Goal: Information Seeking & Learning: Find specific fact

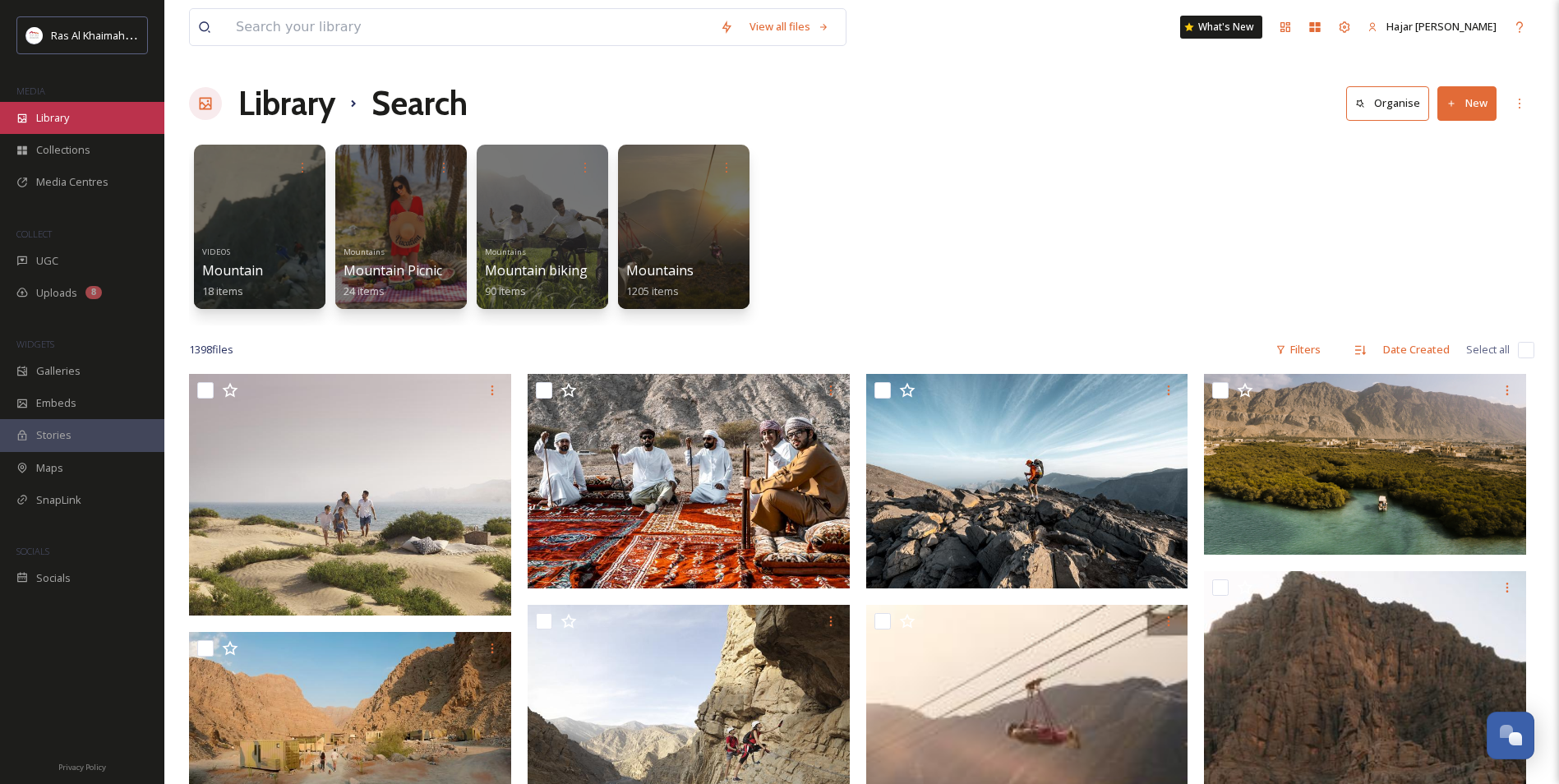
click at [67, 110] on div "Library" at bounding box center [82, 117] width 164 height 32
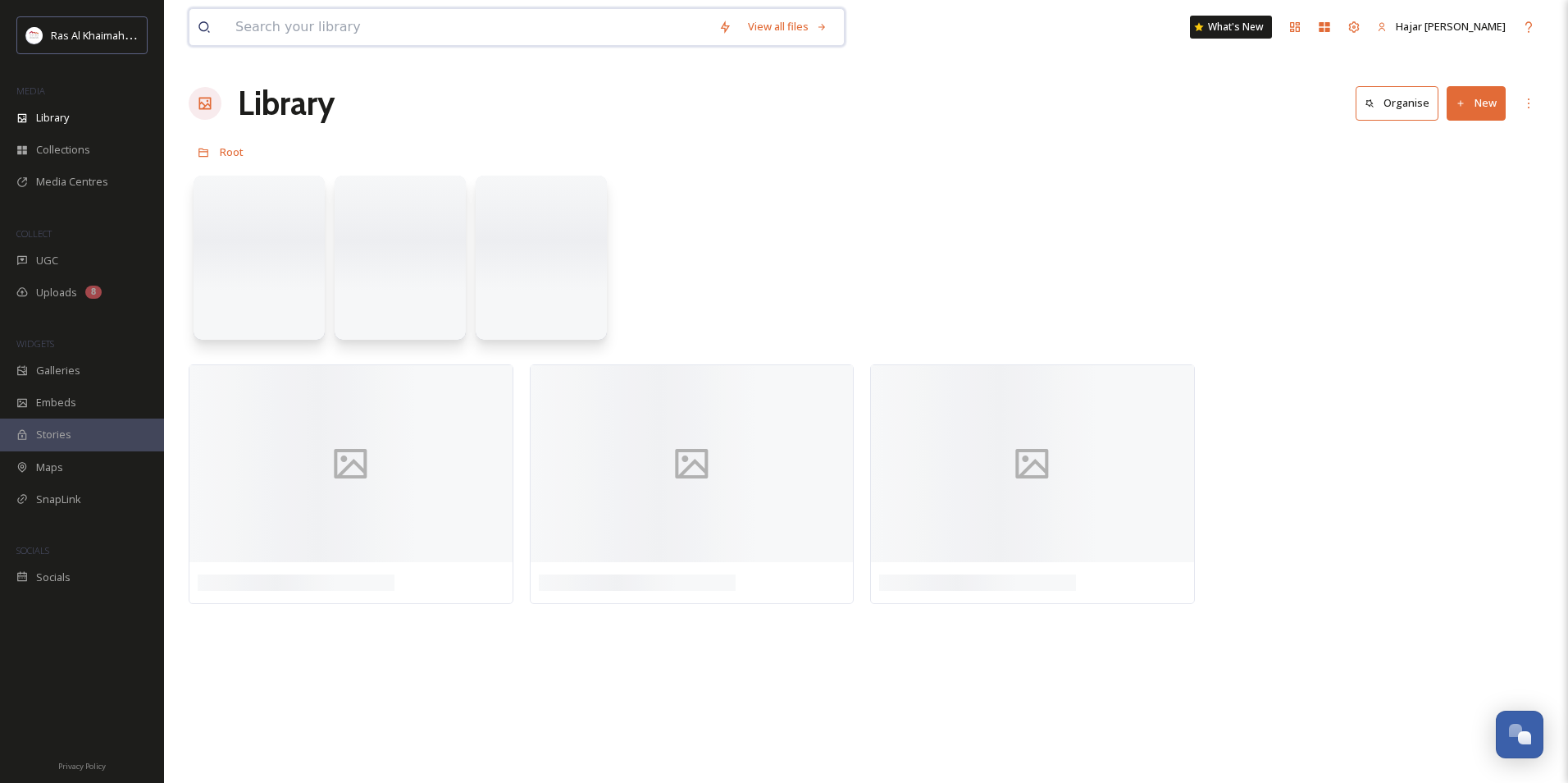
click at [261, 32] on input at bounding box center [469, 27] width 483 height 36
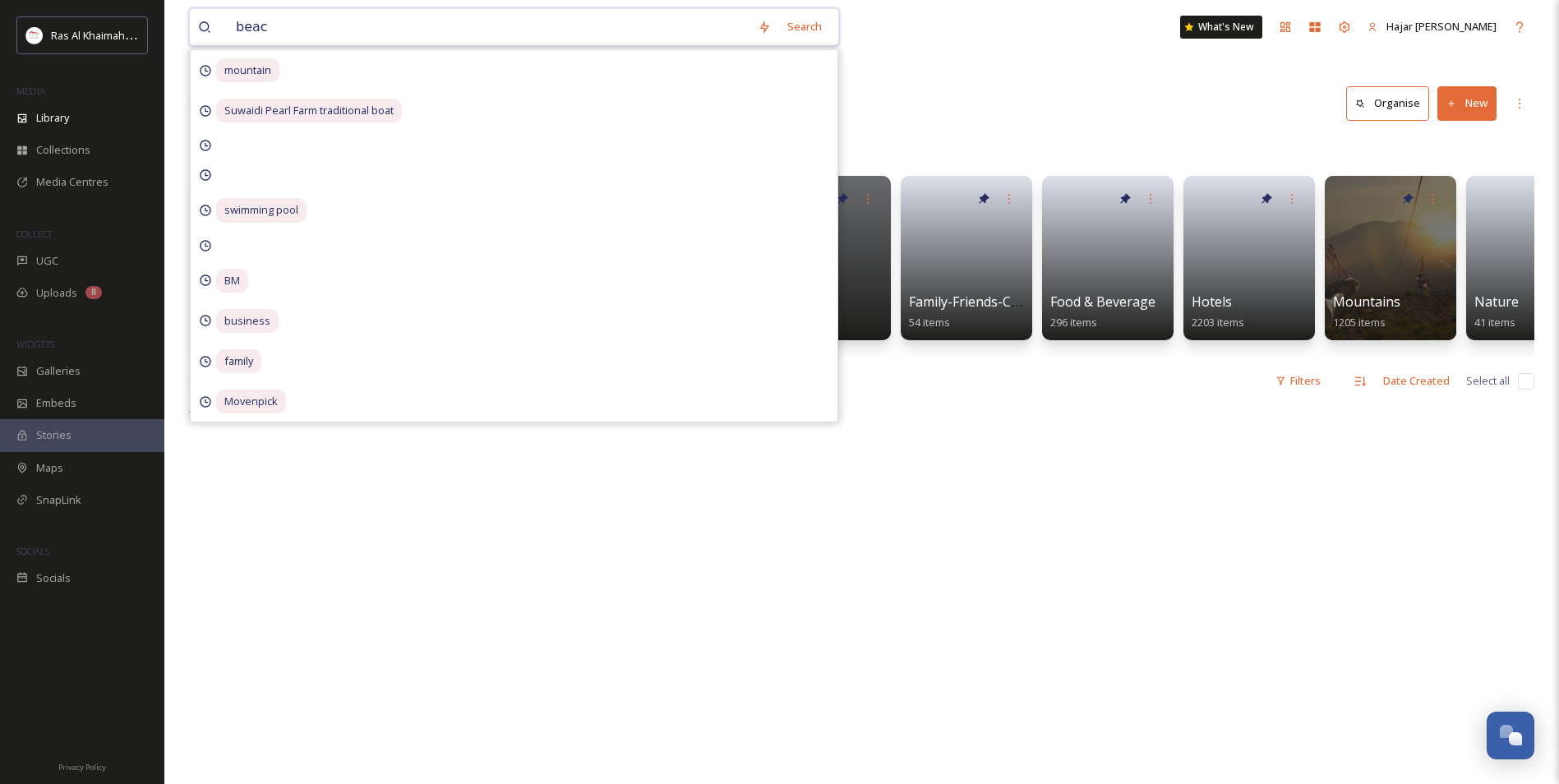
type input "beach"
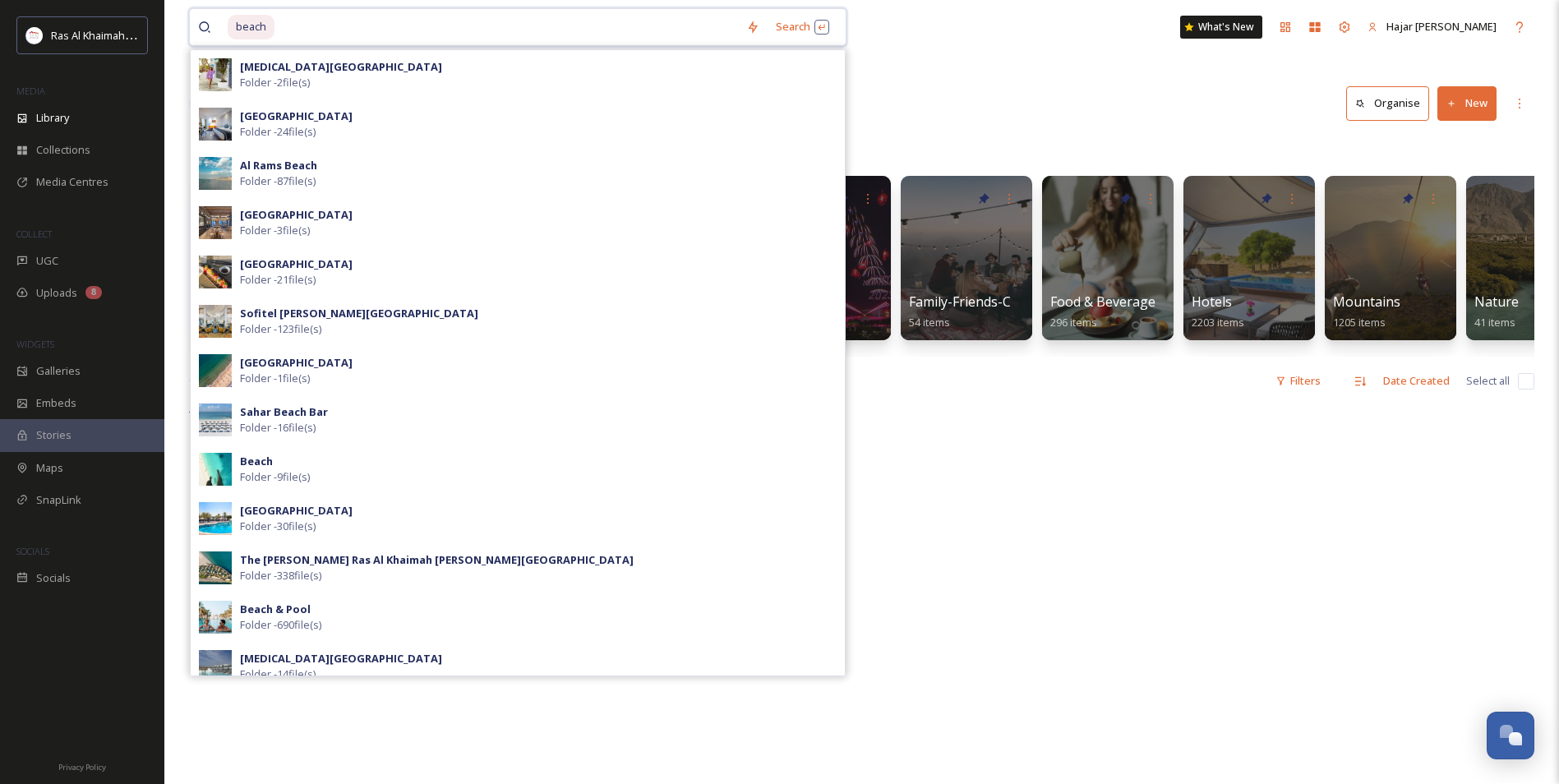
click at [297, 31] on input at bounding box center [507, 27] width 461 height 37
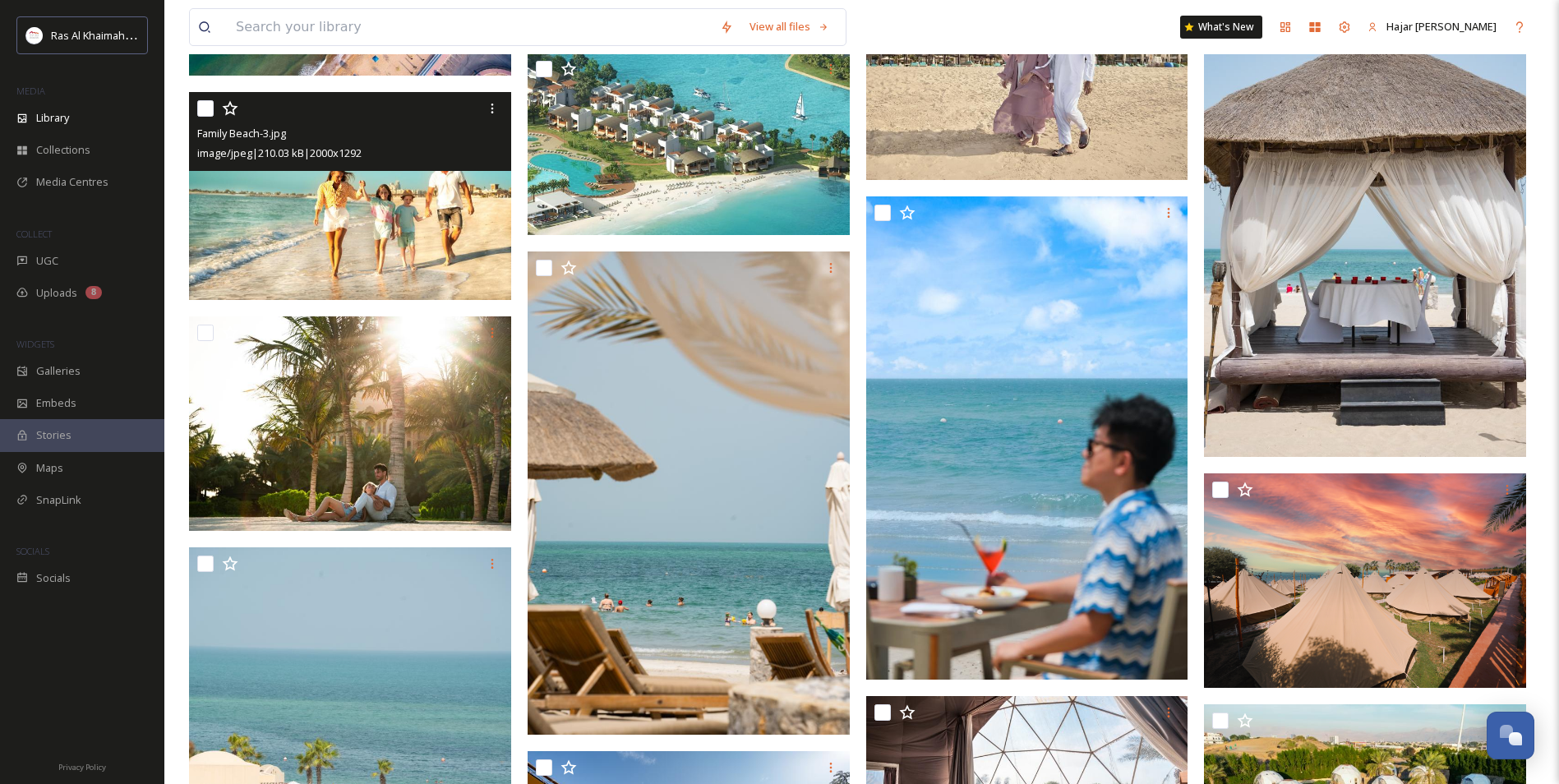
scroll to position [986, 0]
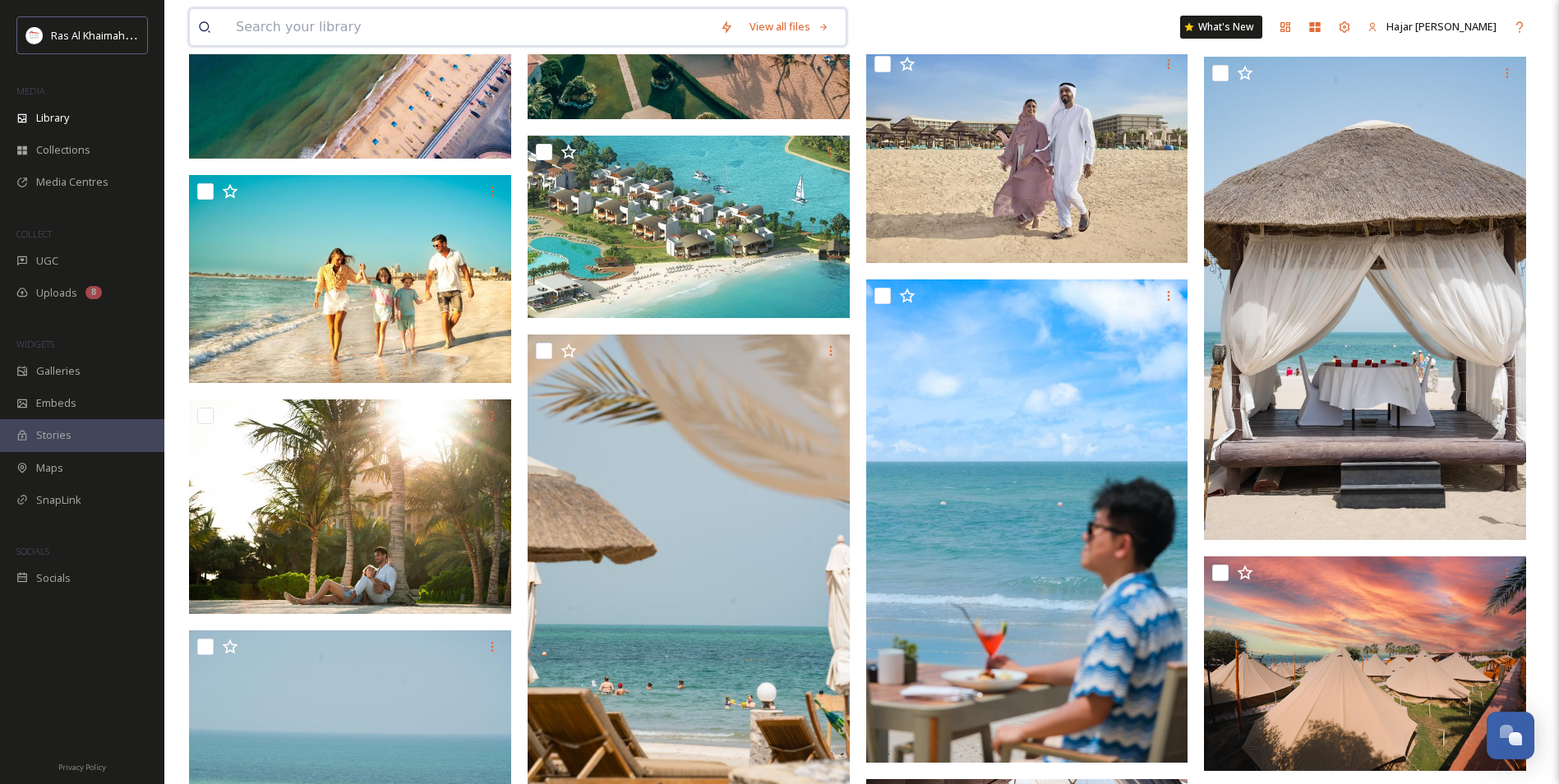
click at [388, 27] on input at bounding box center [470, 27] width 484 height 37
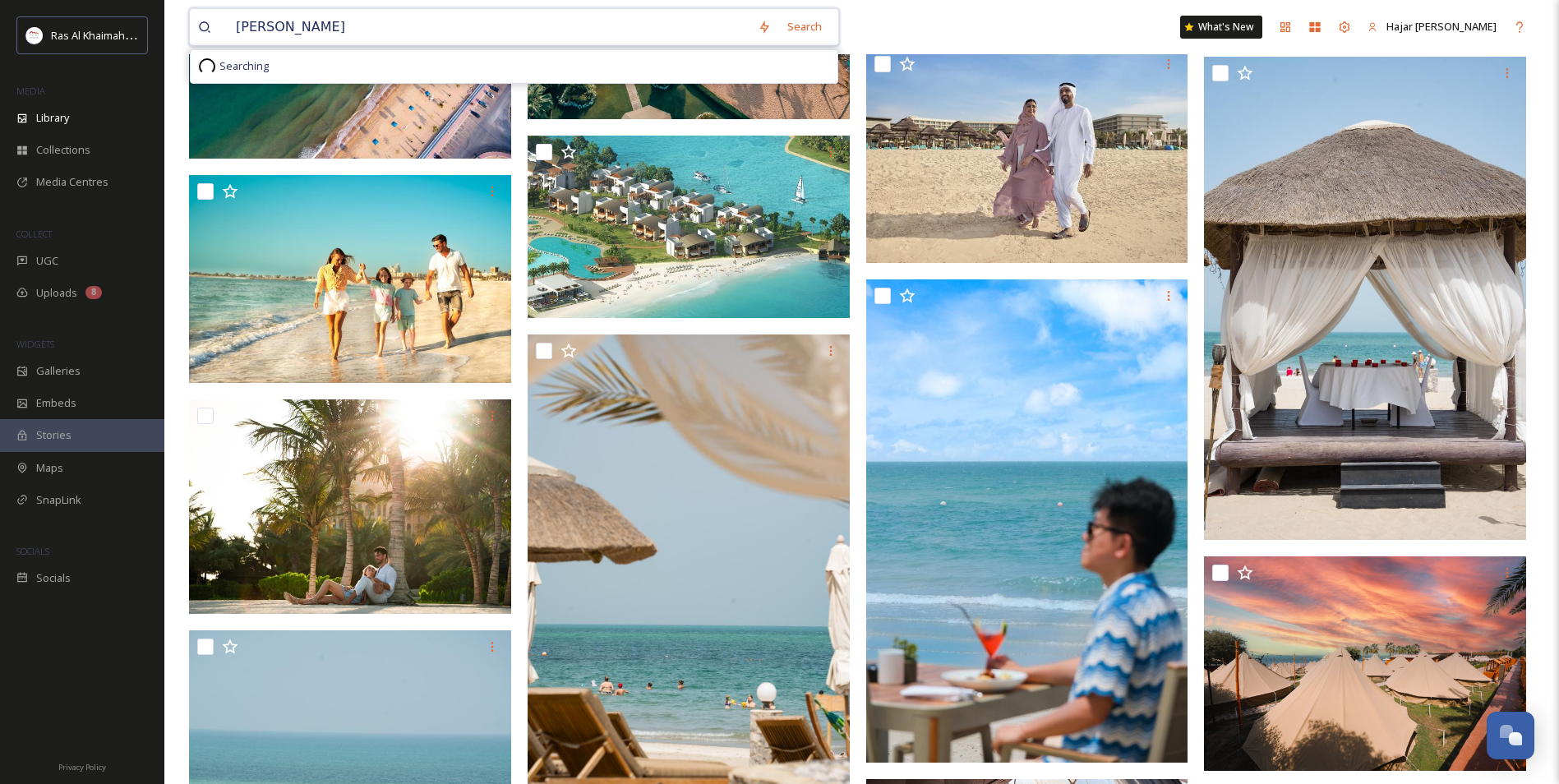
type input "ritz carlton"
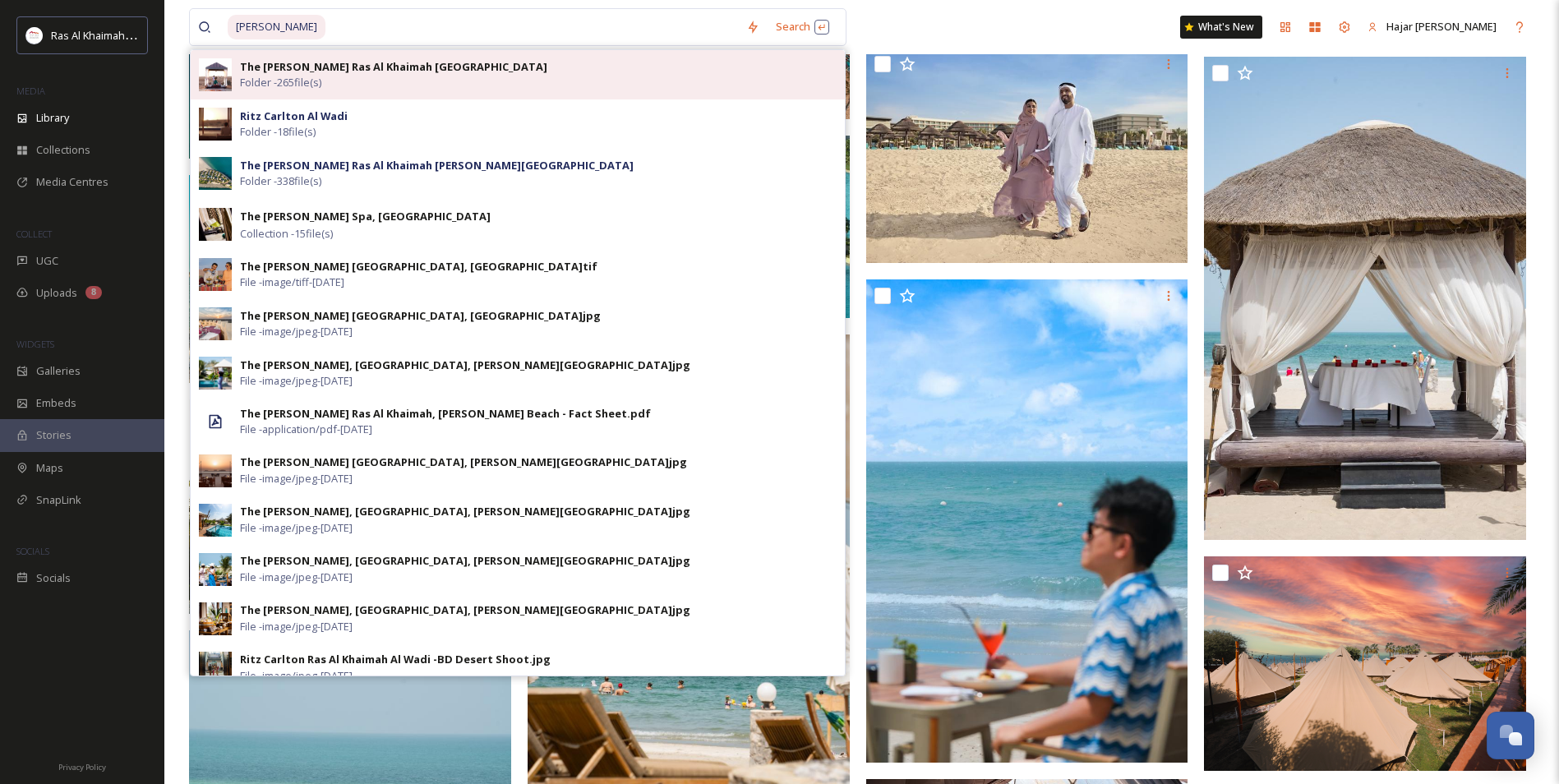
click at [601, 56] on div "The Ritz-Carlton Ras Al Khaimah Al Wadi Desert Folder - 265 file(s)" at bounding box center [517, 74] width 655 height 49
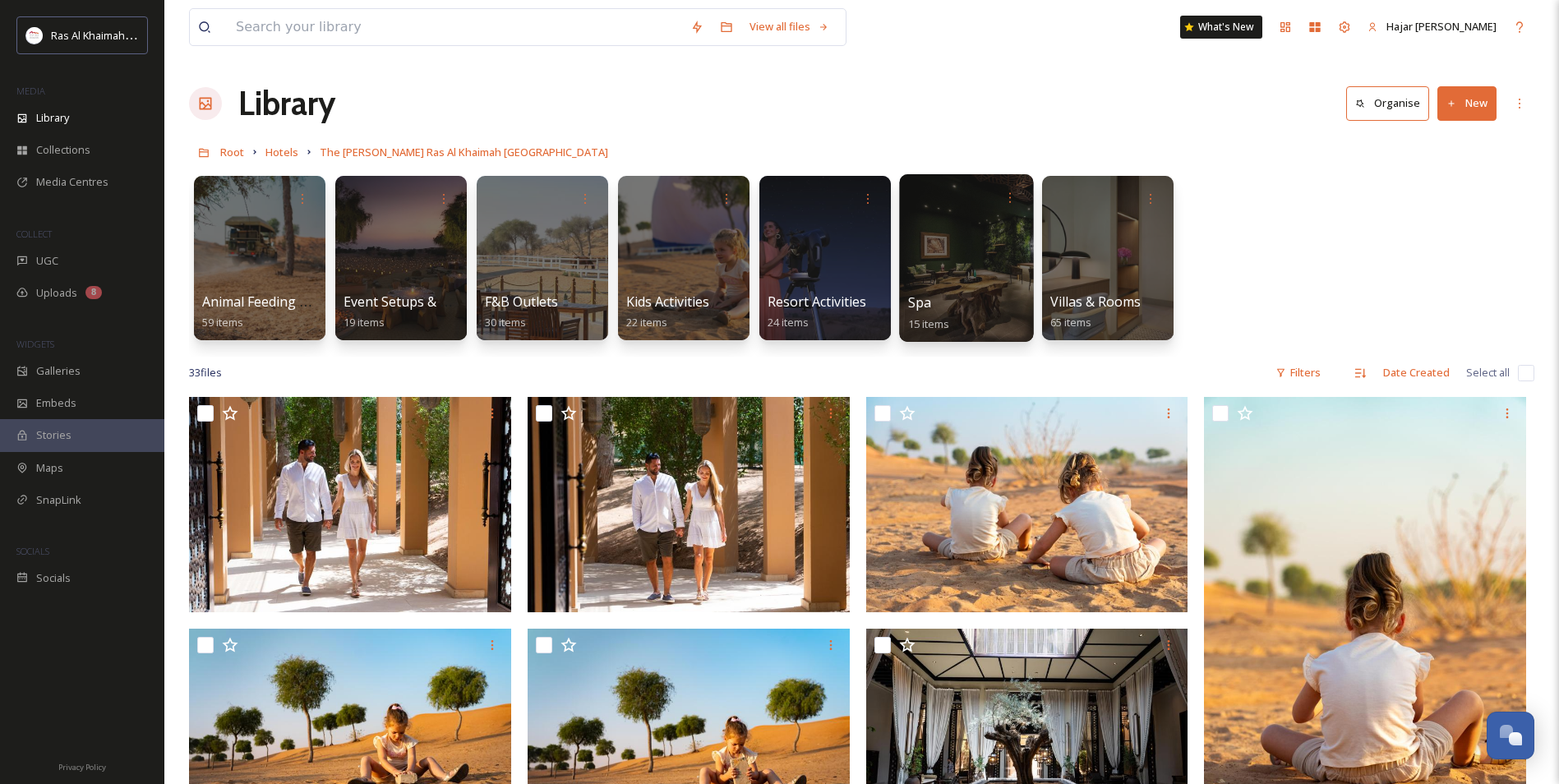
click at [993, 254] on div at bounding box center [965, 257] width 134 height 167
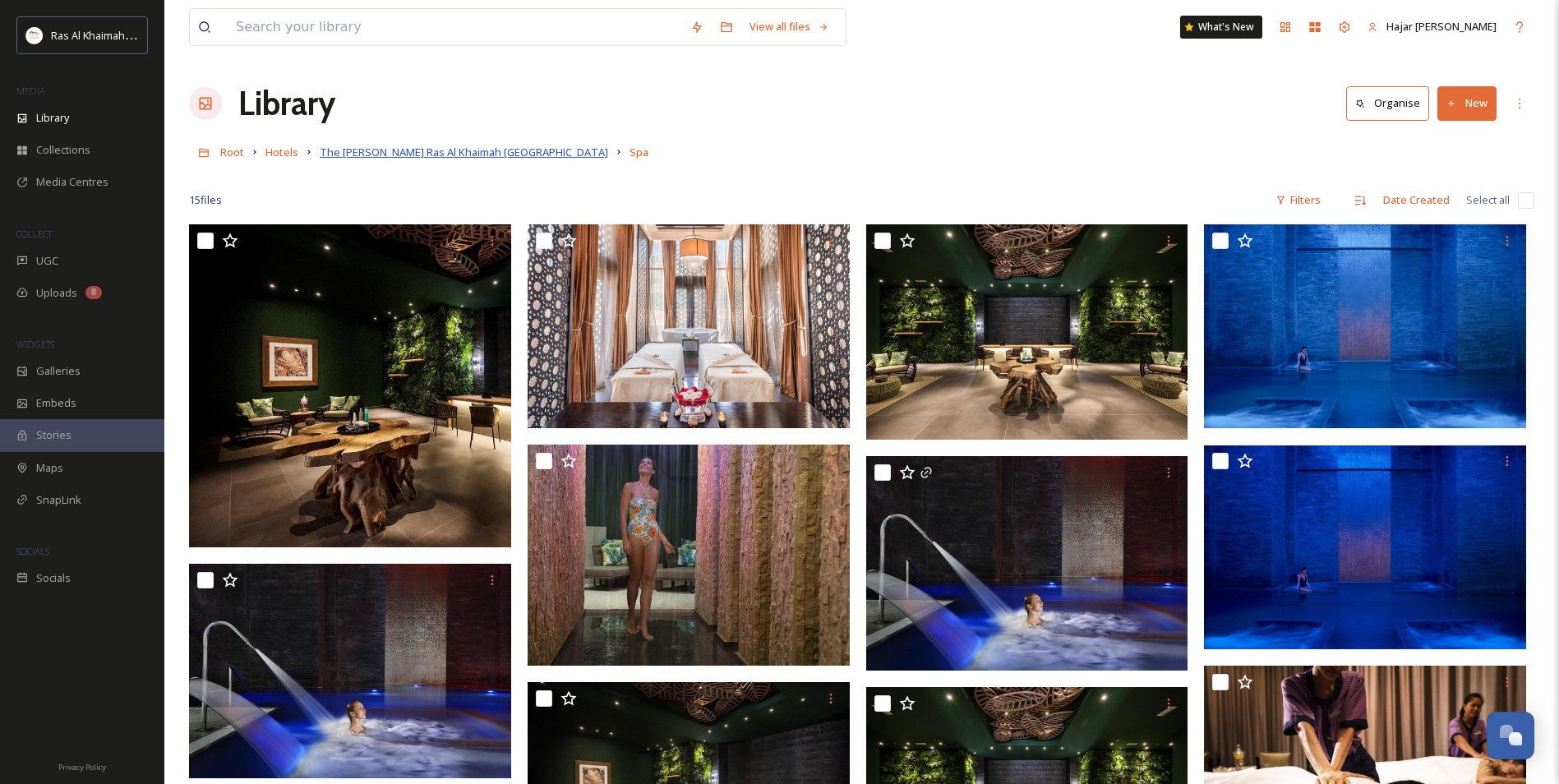
click at [483, 150] on span "The Ritz-Carlton Ras Al Khaimah Al Wadi Desert" at bounding box center [464, 151] width 288 height 14
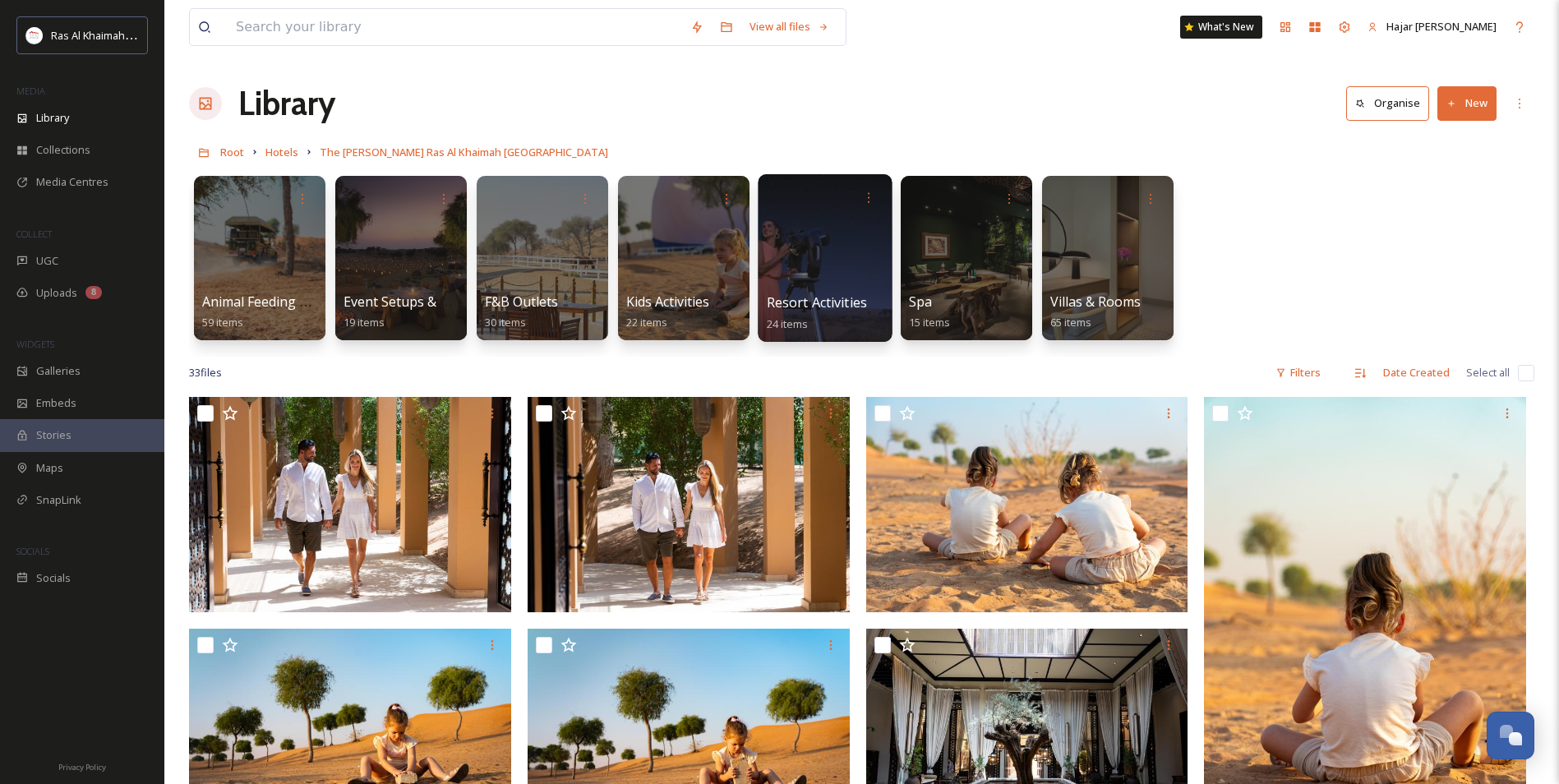
click at [802, 212] on div at bounding box center [826, 198] width 117 height 31
click at [826, 298] on span "Resort Activities" at bounding box center [817, 302] width 100 height 18
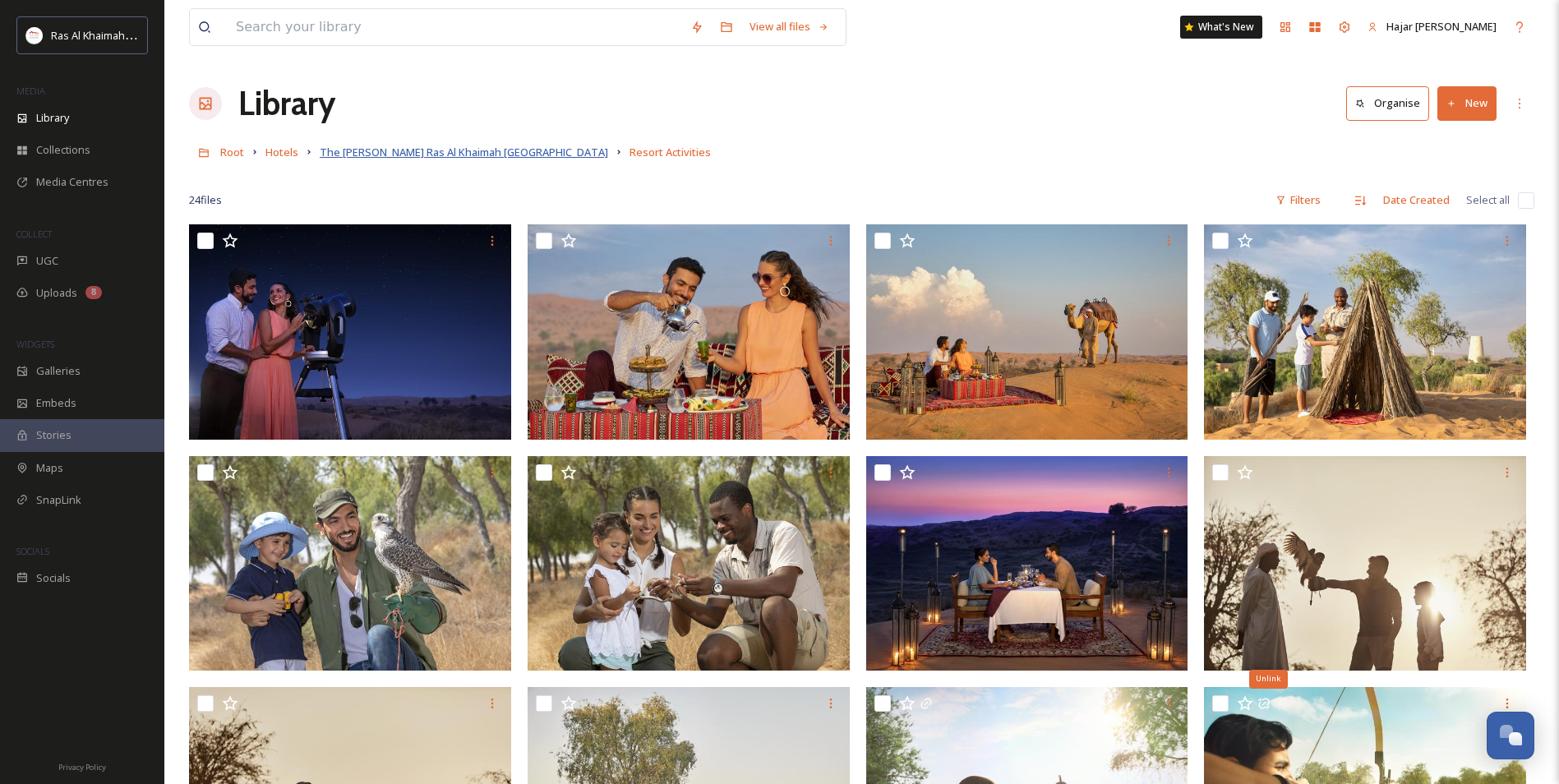
click at [389, 156] on span "The Ritz-Carlton Ras Al Khaimah Al Wadi Desert" at bounding box center [464, 151] width 288 height 14
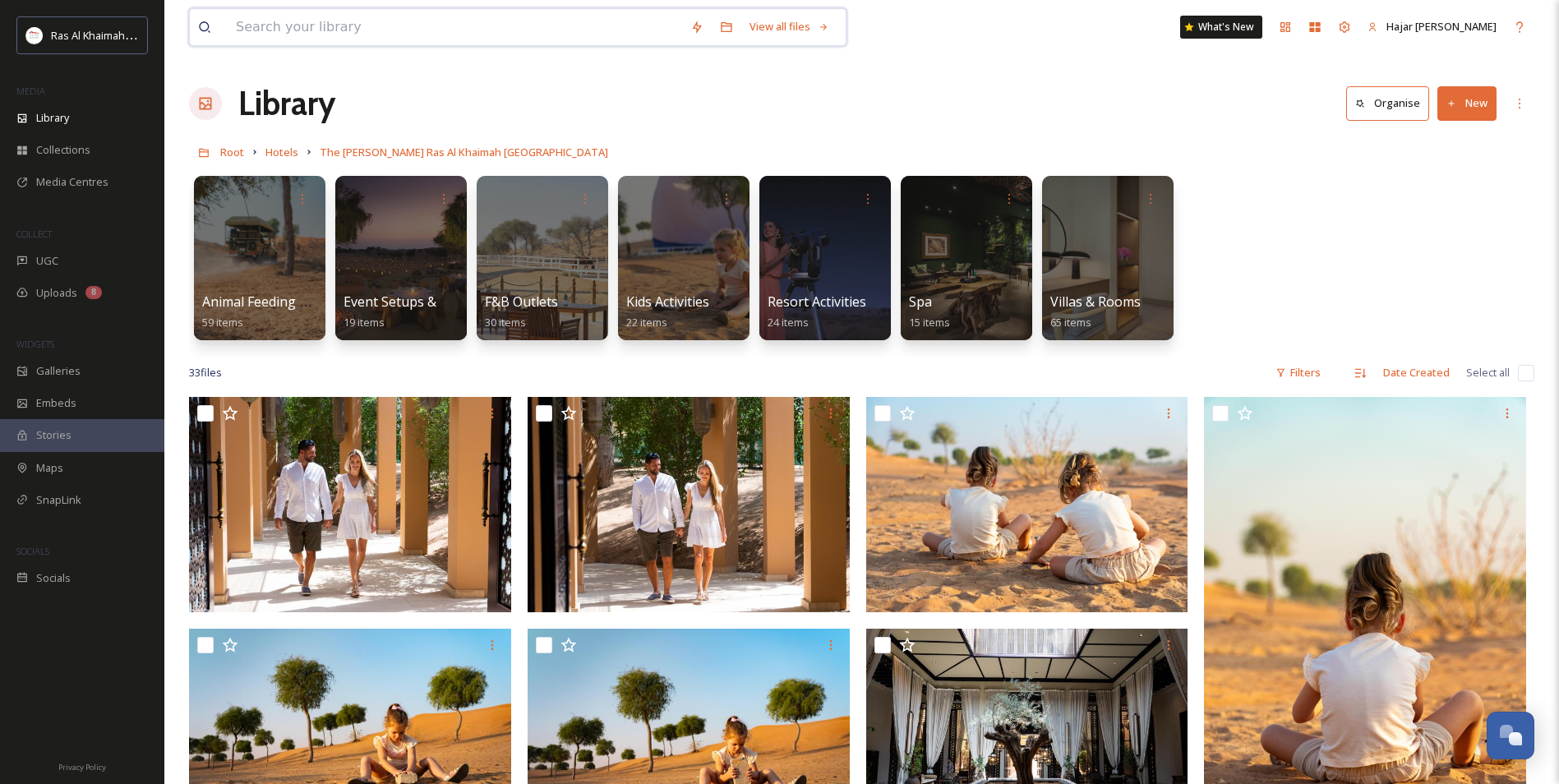
click at [415, 27] on input at bounding box center [455, 27] width 455 height 37
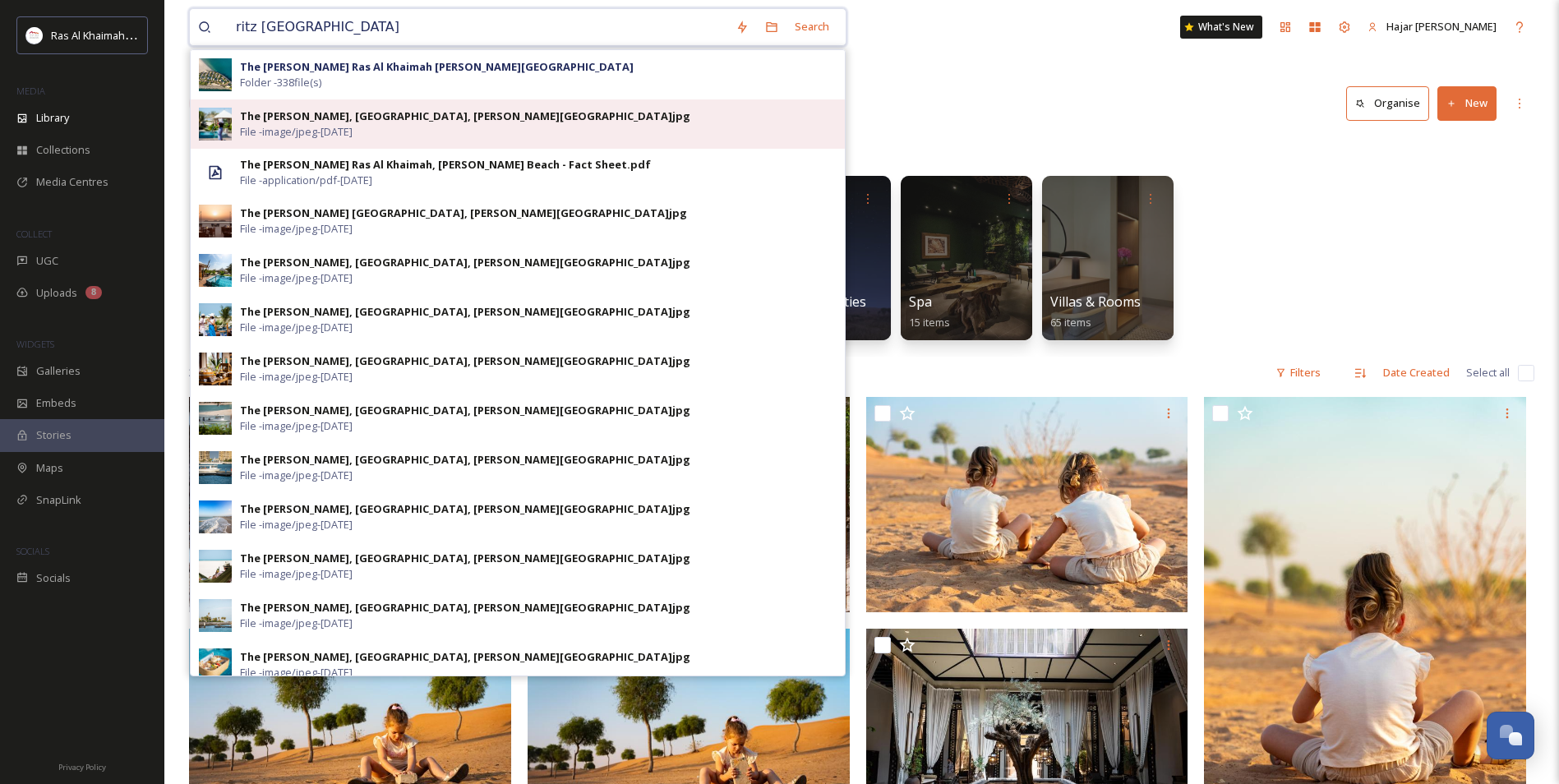
type input "ritz carlton beach"
click at [451, 116] on div "The Ritz-Carlton, Ras Al Khaimah, Al Hamra Beach.jpg" at bounding box center [465, 116] width 451 height 15
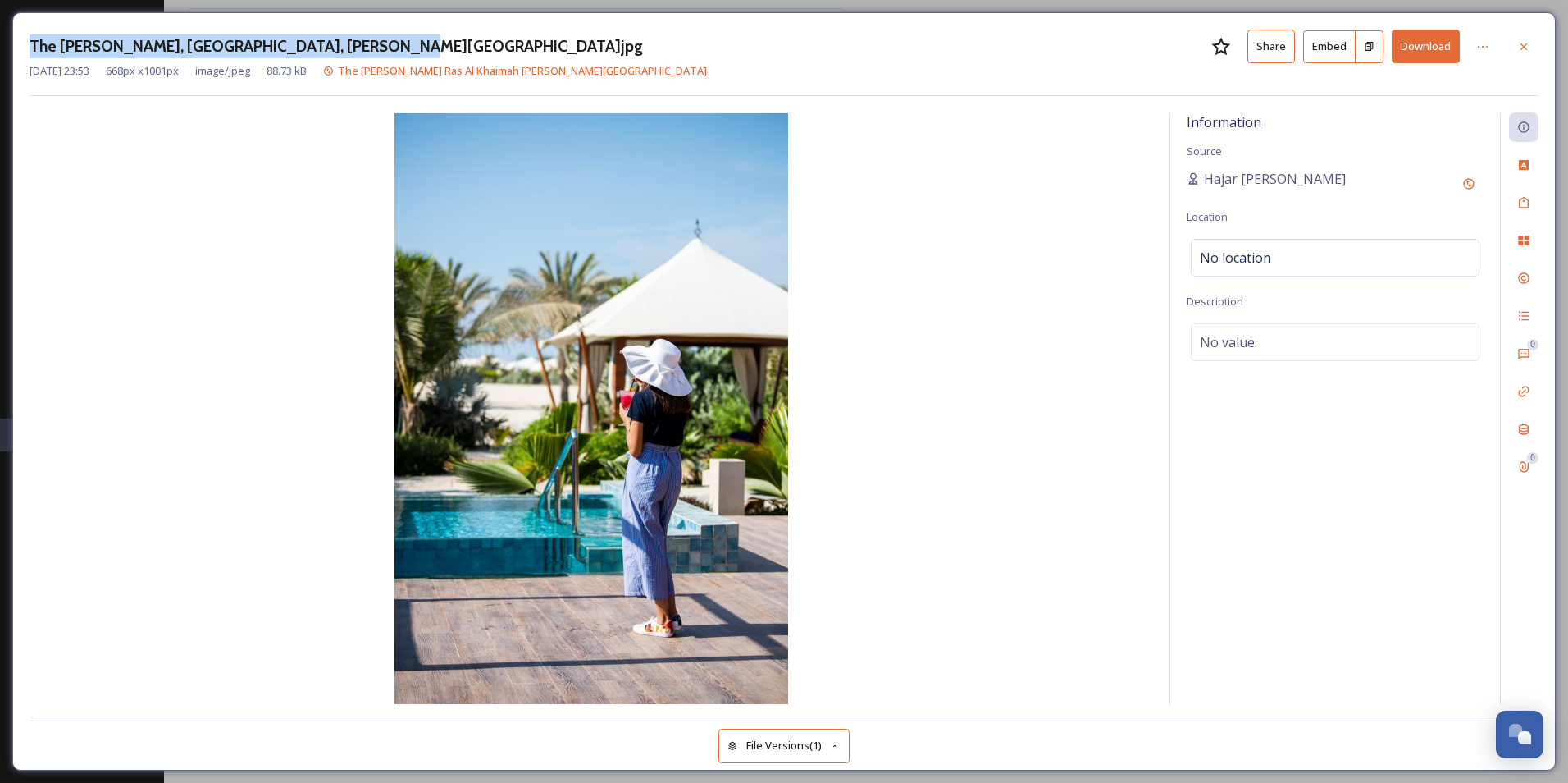
drag, startPoint x: 365, startPoint y: 42, endPoint x: 19, endPoint y: 42, distance: 346.0
click at [19, 42] on div "The Ritz-Carlton, Ras Al Khaimah, Al Hamra Beach.jpg Share Embed Download Jan 1…" at bounding box center [784, 392] width 1543 height 758
copy h3 "The Ritz-Carlton, Ras Al Khaimah, Al Hamra Beach"
click at [1528, 46] on icon at bounding box center [1524, 47] width 13 height 13
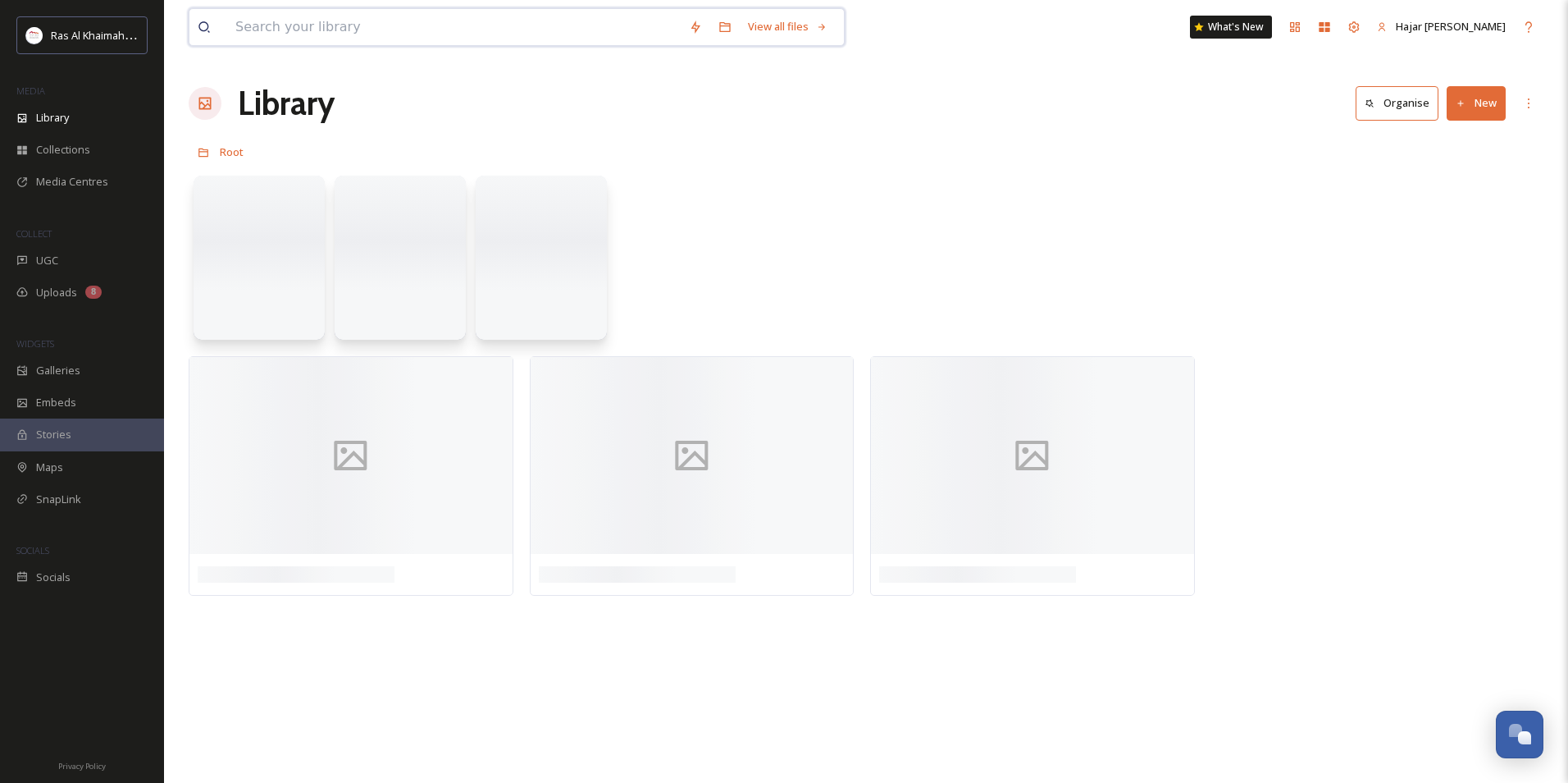
click at [371, 32] on input at bounding box center [454, 27] width 454 height 36
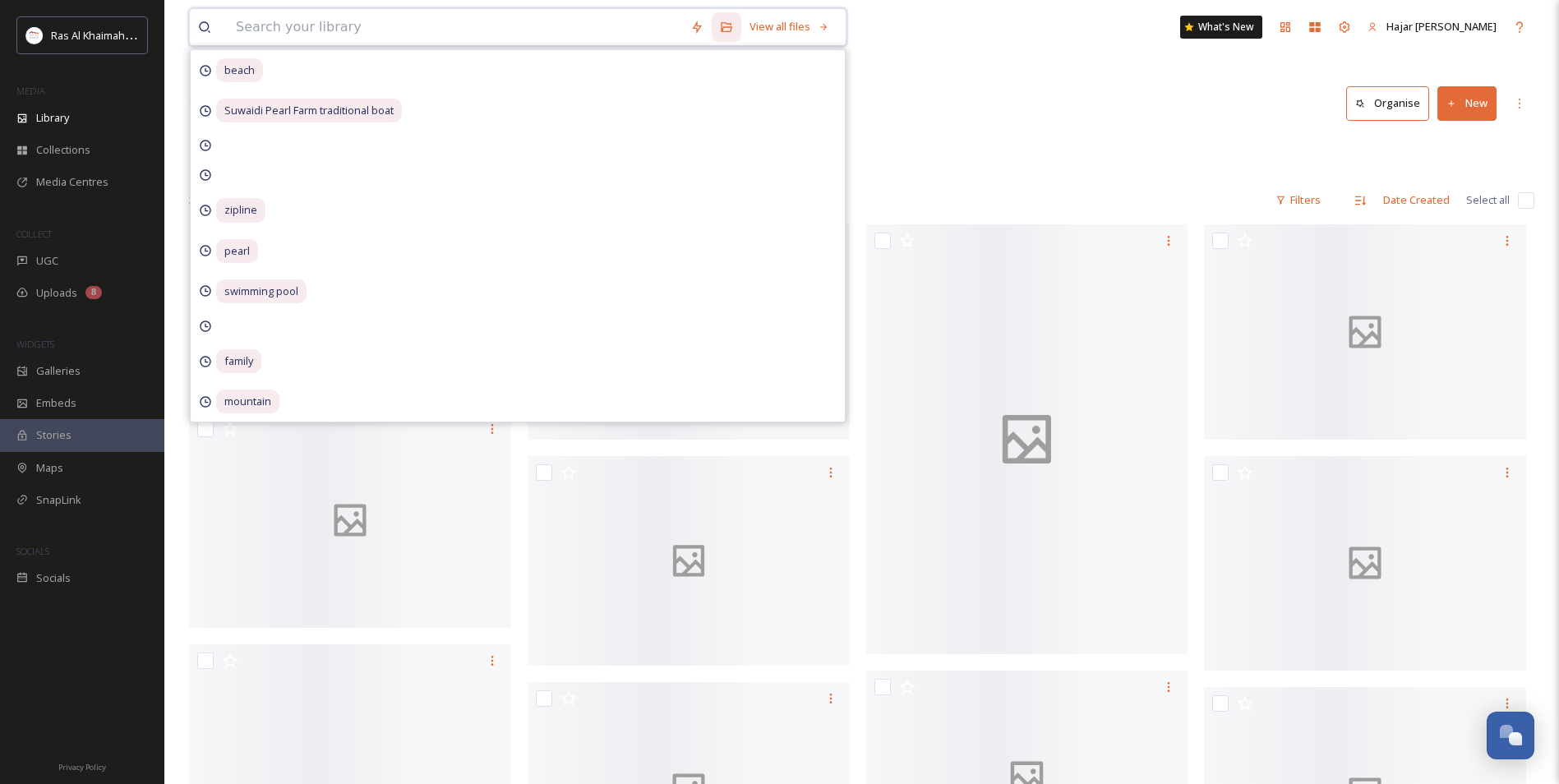
paste input "The Ritz-Carlton, Ras Al Khaimah, Al Hamra Beach"
type input "The Ritz-Carlton, Ras Al Khaimah, Al Hamra Beach"
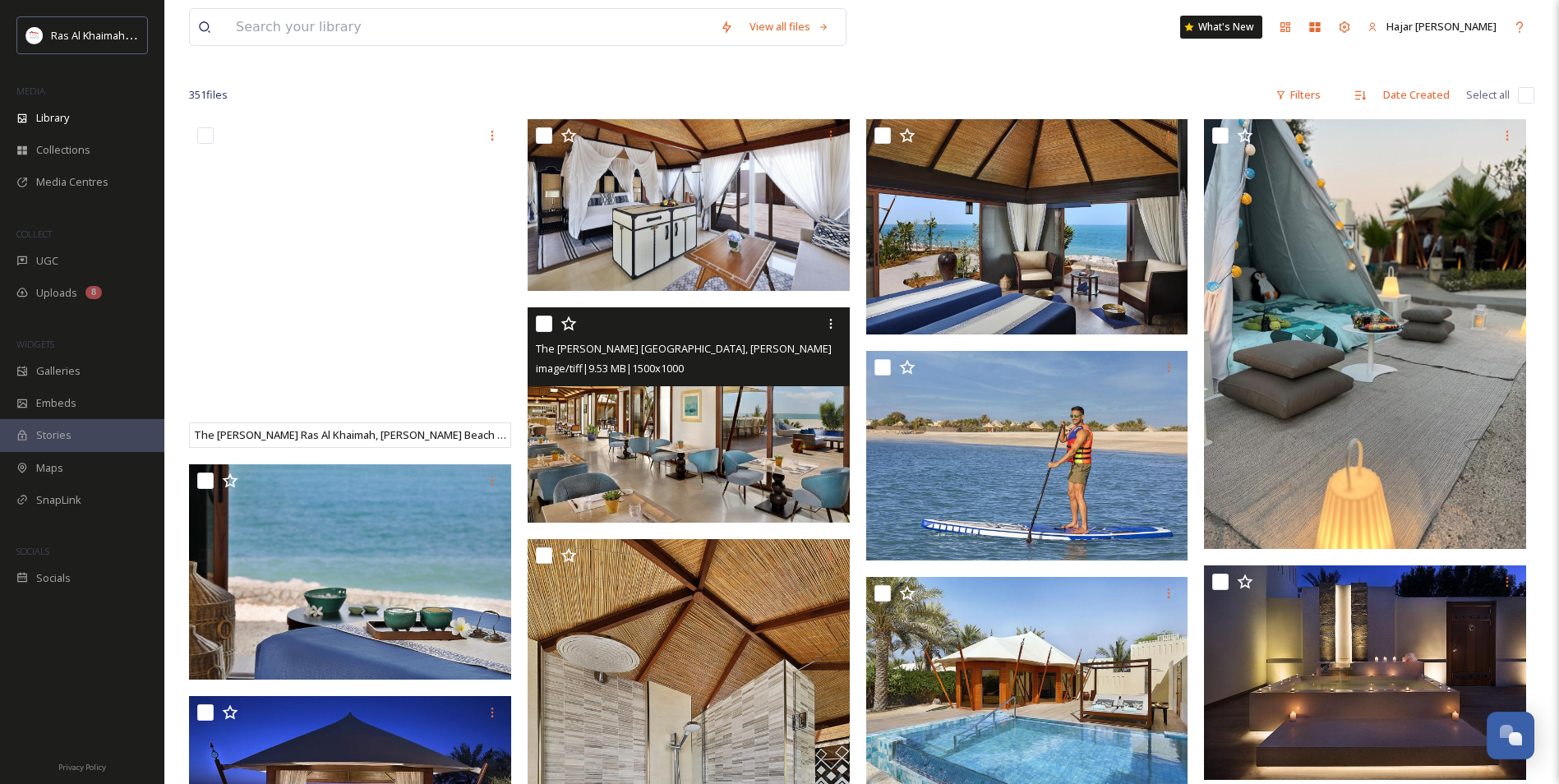
scroll to position [164, 0]
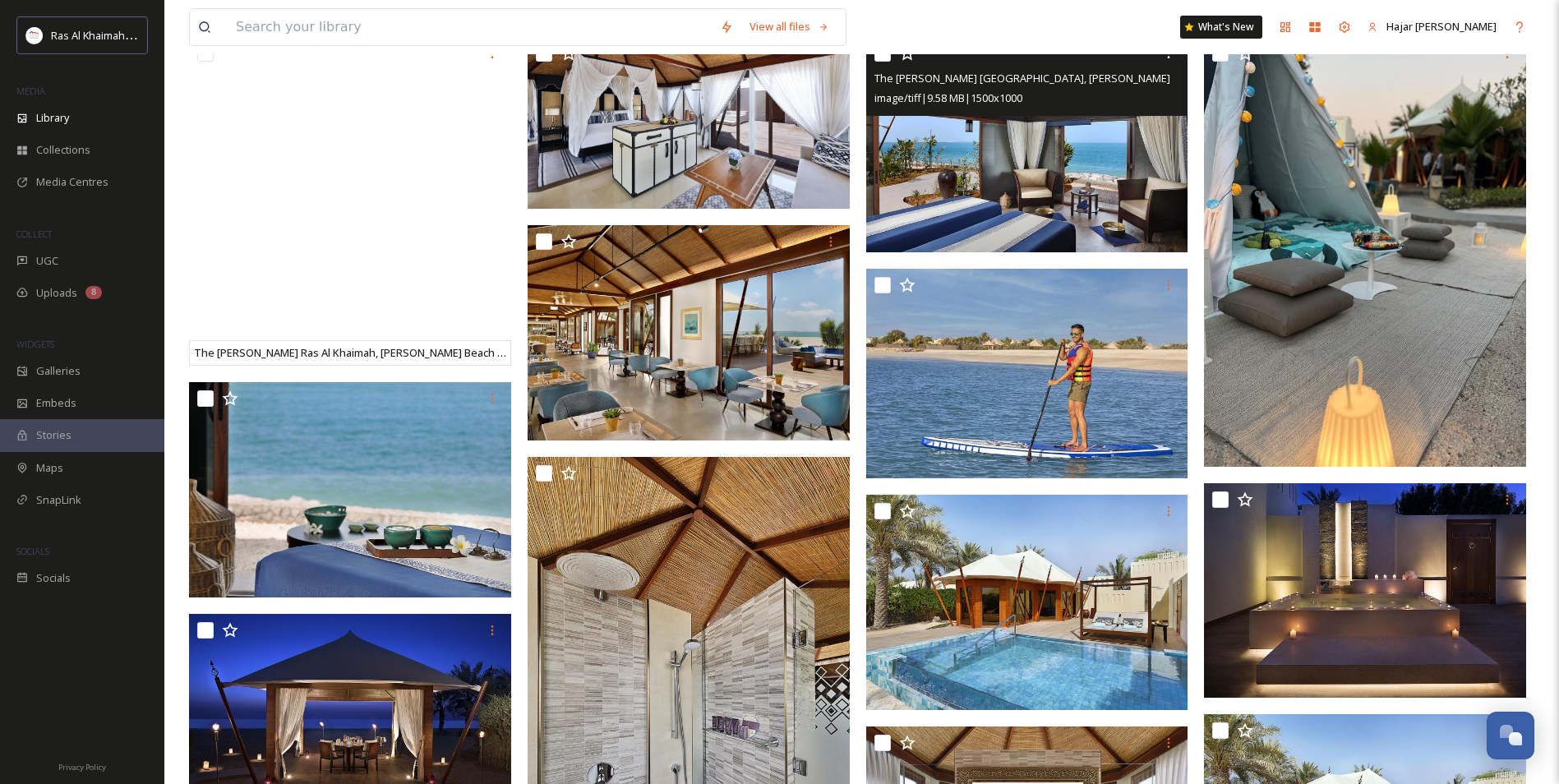
click at [954, 203] on img at bounding box center [1027, 144] width 322 height 215
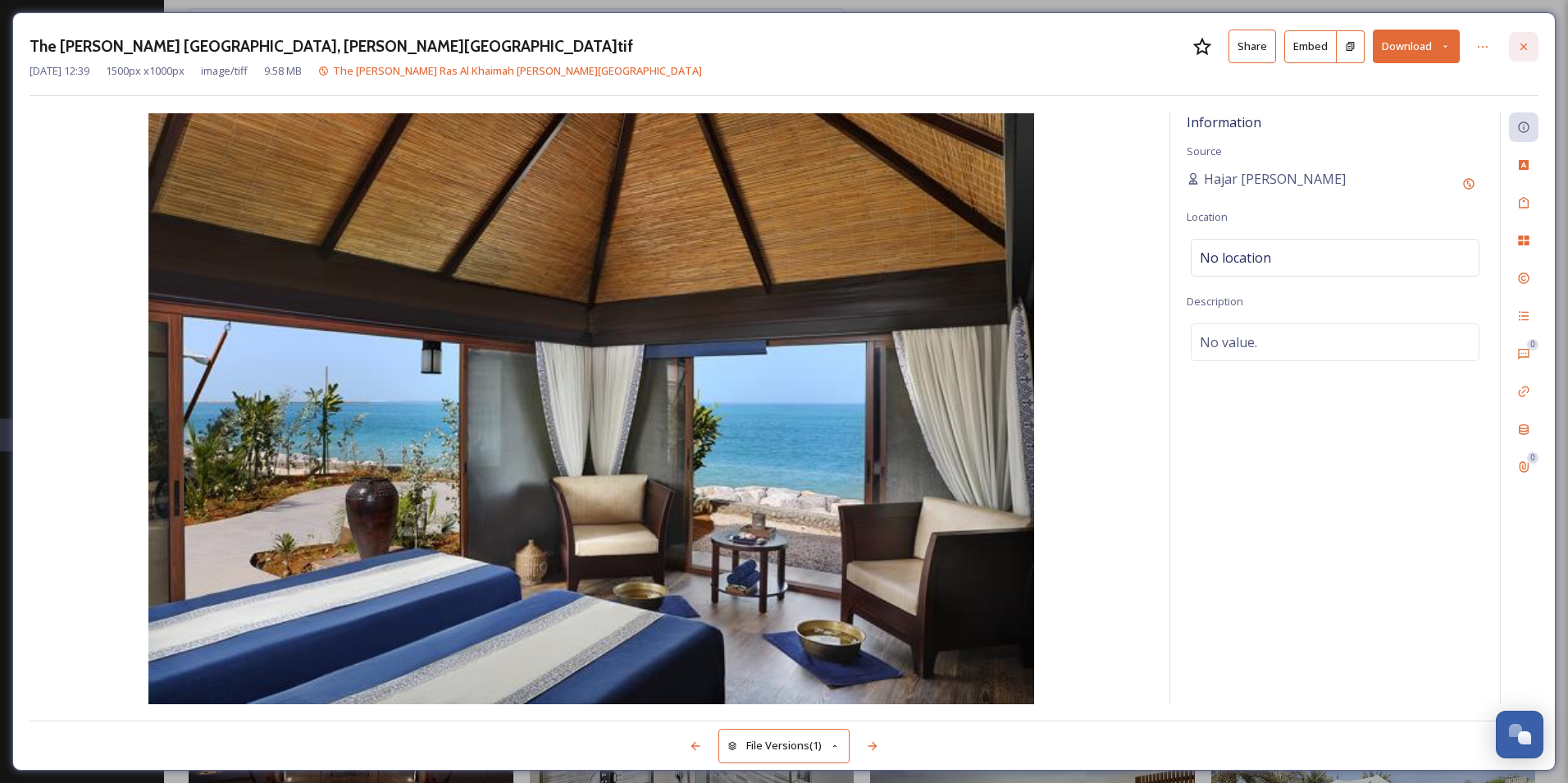
click at [1518, 54] on div at bounding box center [1523, 46] width 30 height 30
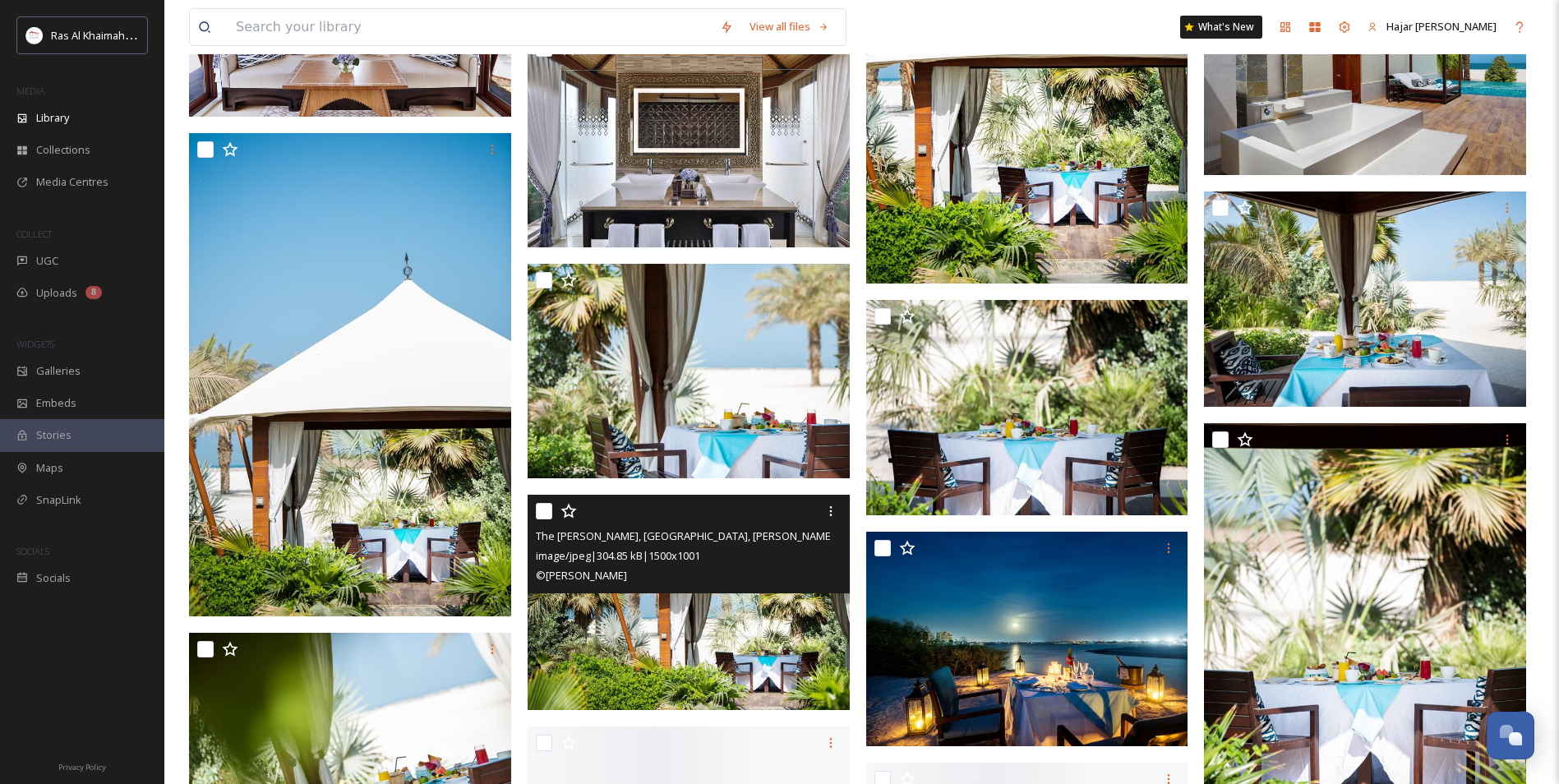
scroll to position [5257, 0]
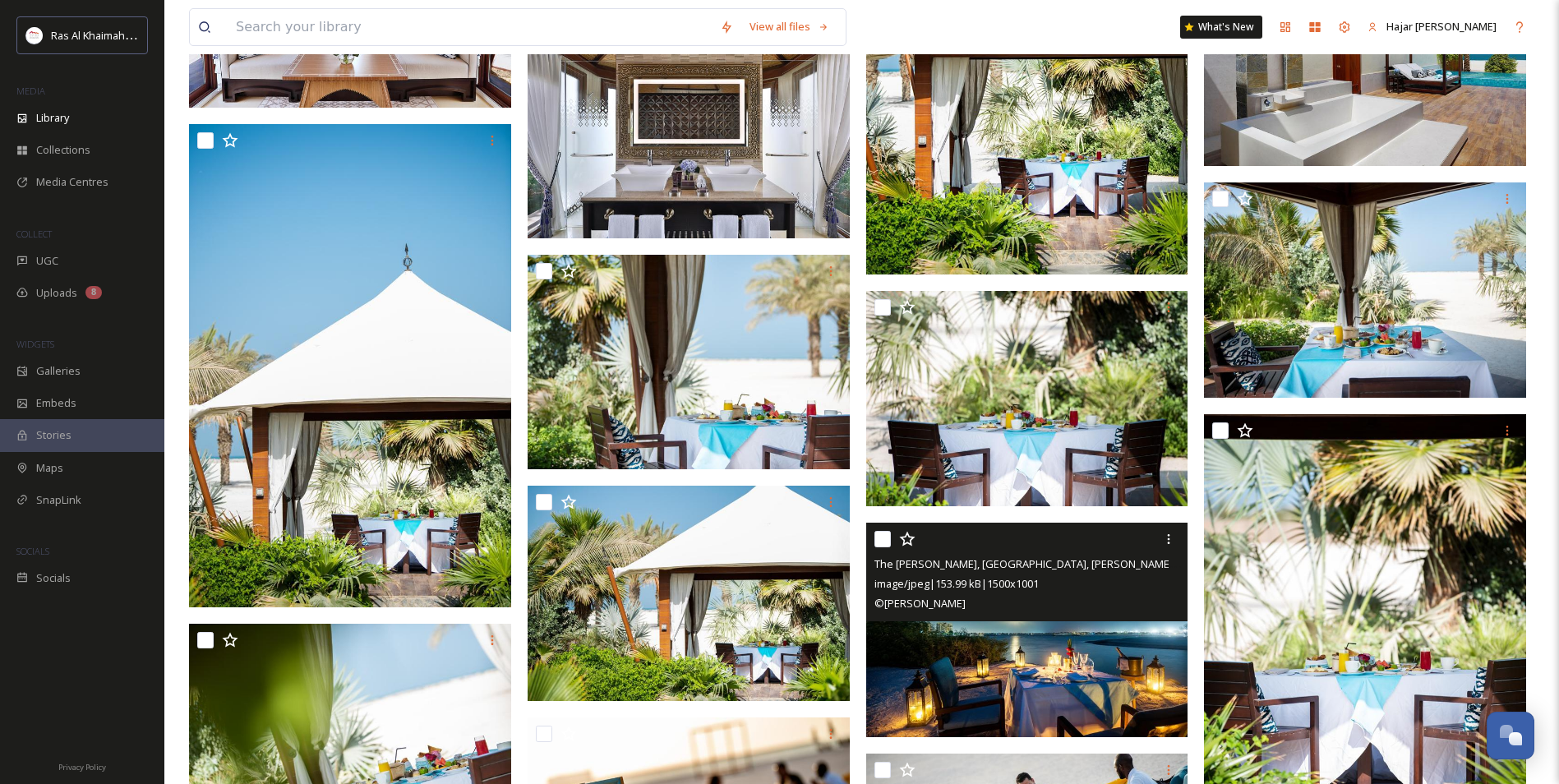
click at [1072, 651] on img at bounding box center [1027, 630] width 322 height 215
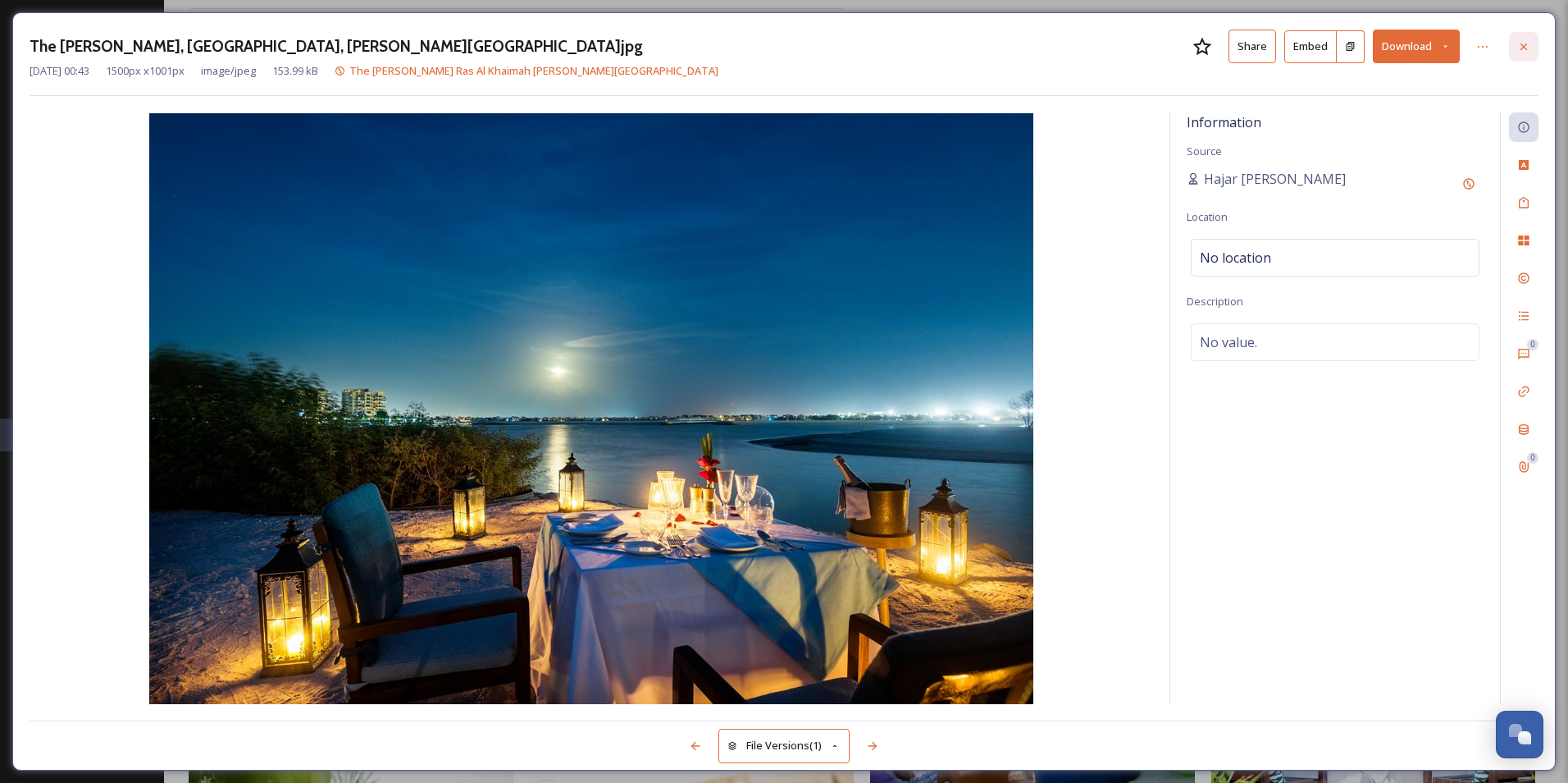
click at [1530, 45] on div at bounding box center [1523, 46] width 30 height 30
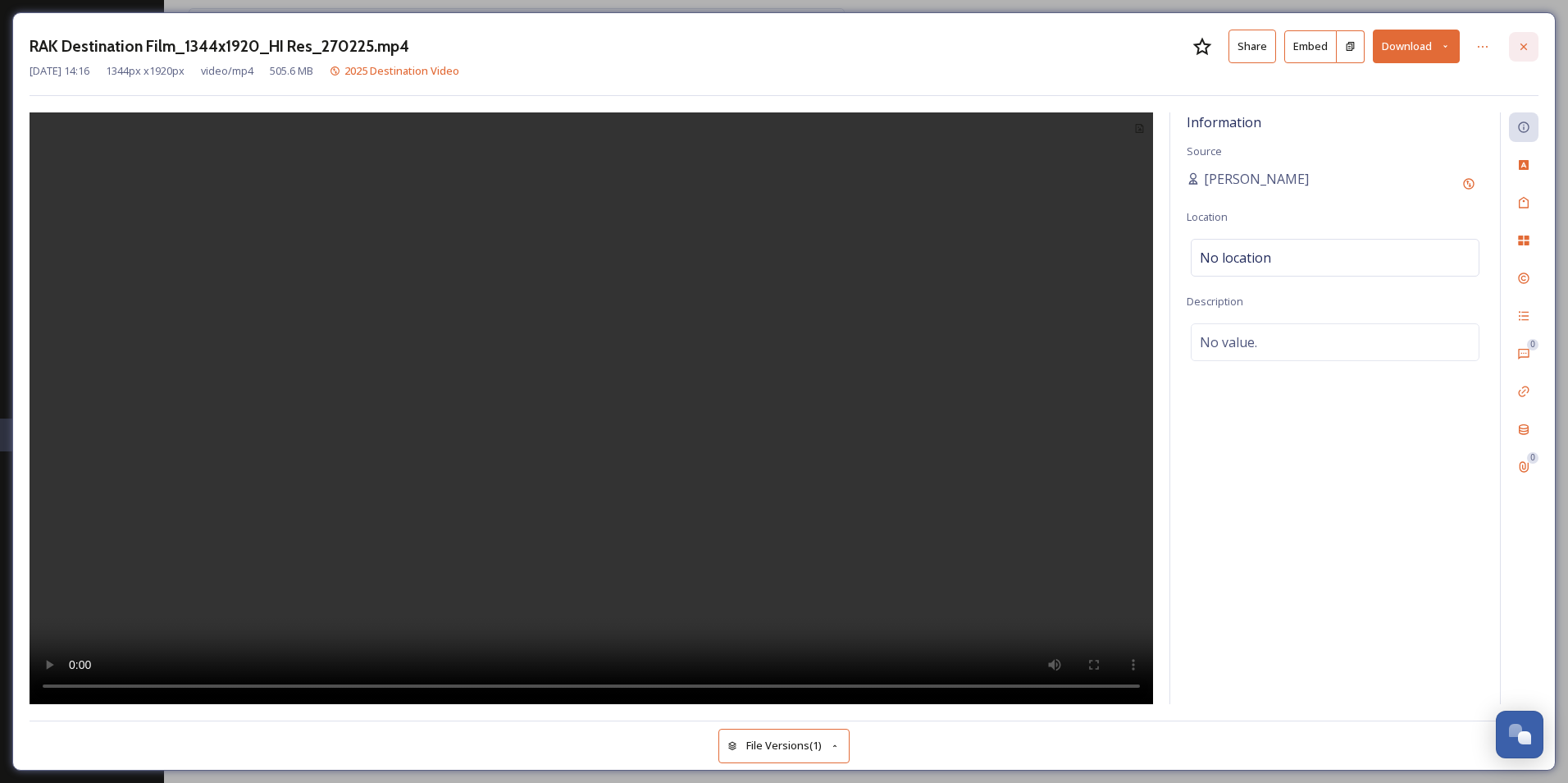
click at [1521, 48] on icon at bounding box center [1524, 47] width 13 height 13
